Goal: Navigation & Orientation: Find specific page/section

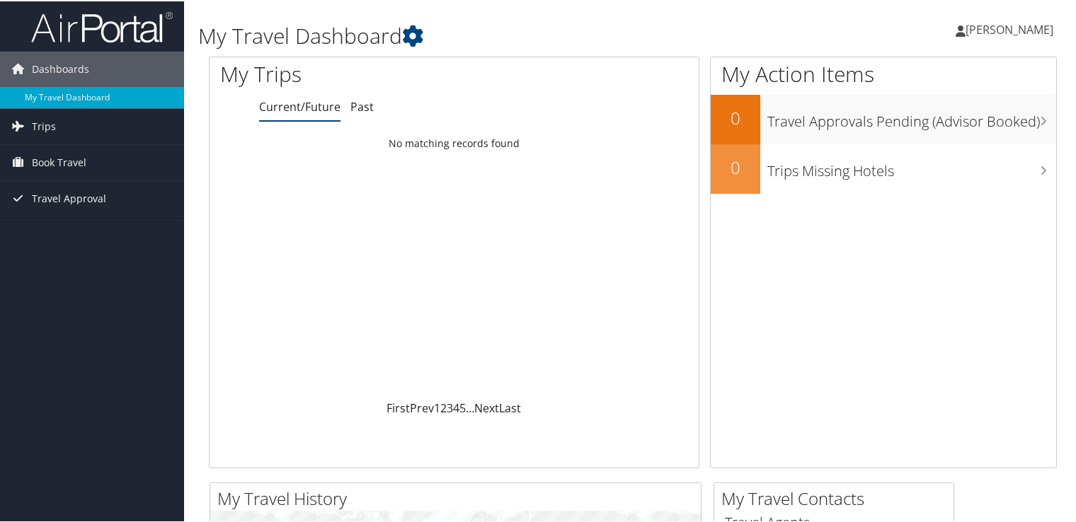
click at [1040, 13] on link "[PERSON_NAME]" at bounding box center [1011, 28] width 112 height 42
click at [61, 157] on span "Book Travel" at bounding box center [59, 161] width 54 height 35
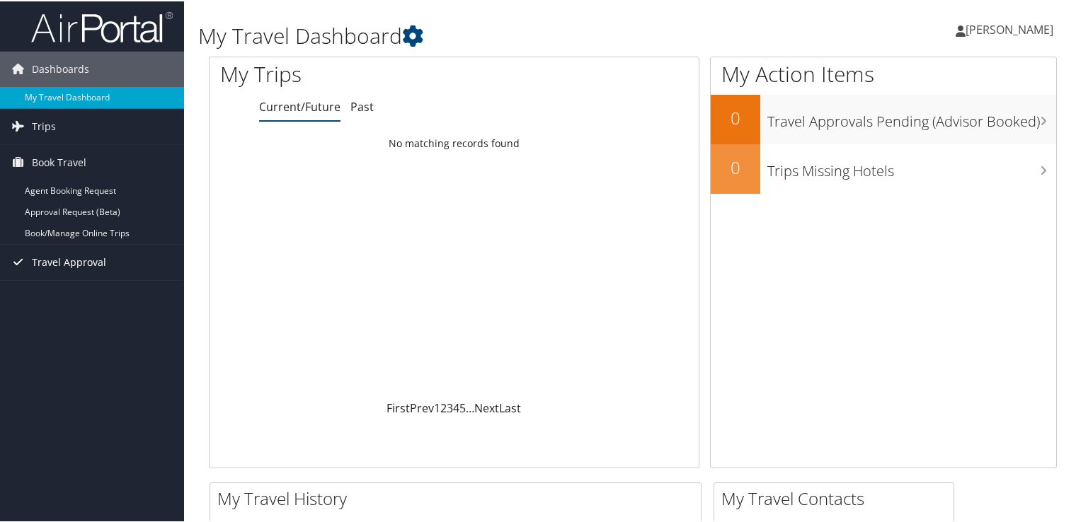
click at [45, 259] on span "Travel Approval" at bounding box center [69, 260] width 74 height 35
